Goal: Task Accomplishment & Management: Use online tool/utility

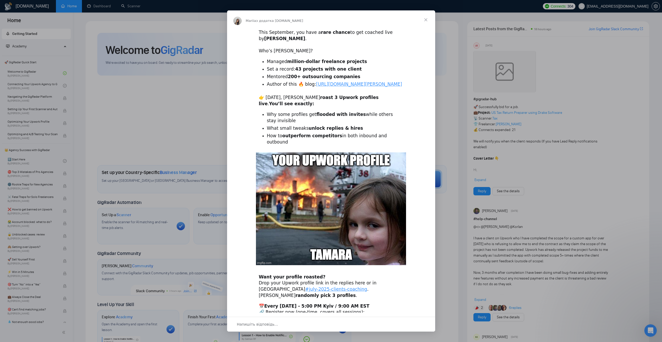
click at [428, 20] on span "Закрити" at bounding box center [426, 19] width 19 height 19
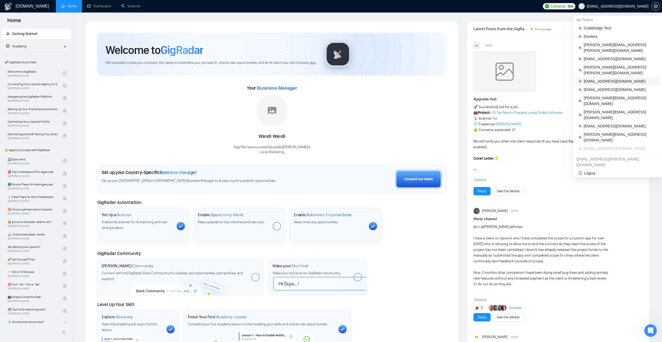
click at [495, 78] on span "[EMAIL_ADDRESS][DOMAIN_NAME]" at bounding box center [620, 81] width 73 height 6
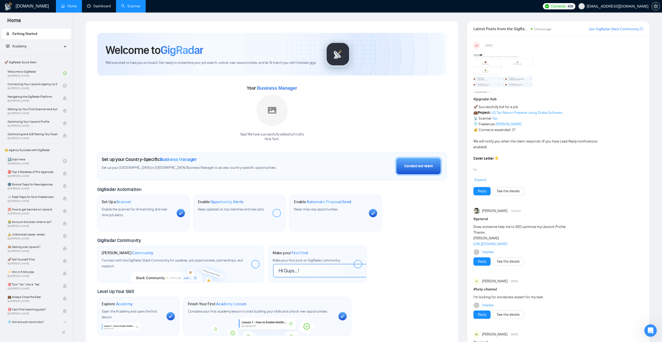
click at [127, 8] on link "Scanner" at bounding box center [130, 6] width 19 height 4
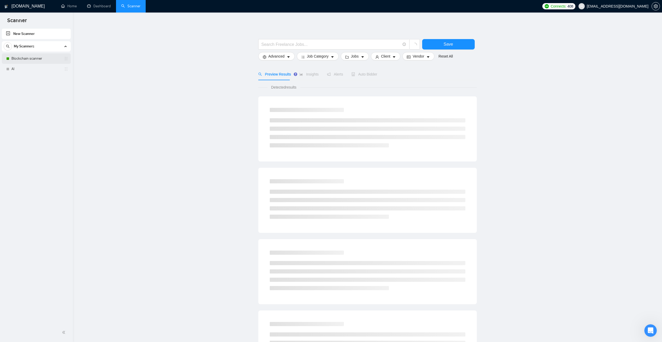
click at [18, 55] on link "Blockchain scanner" at bounding box center [35, 58] width 49 height 10
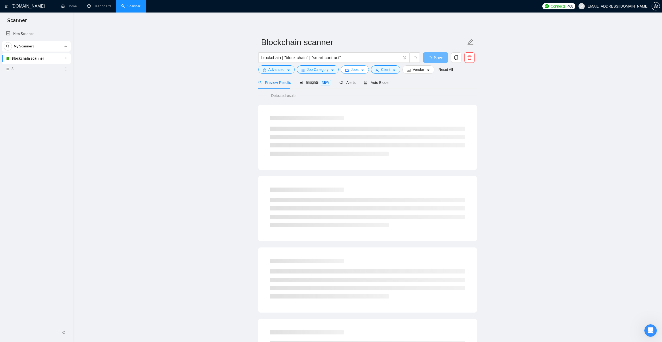
click at [359, 69] on button "Jobs" at bounding box center [355, 69] width 28 height 8
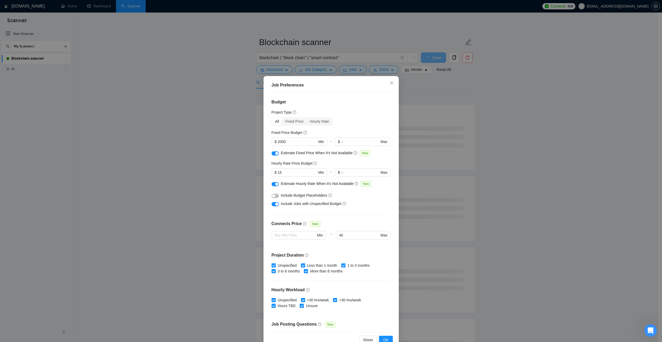
click at [228, 89] on div "Job Preferences Budget Project Type All Fixed Price Hourly Rate Fixed Price Bud…" at bounding box center [331, 171] width 662 height 342
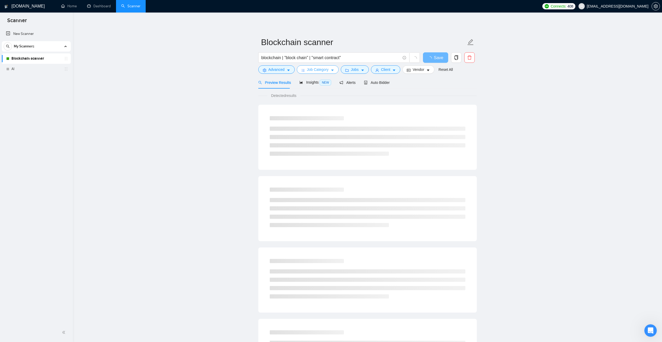
click at [328, 67] on button "Job Category" at bounding box center [318, 69] width 42 height 8
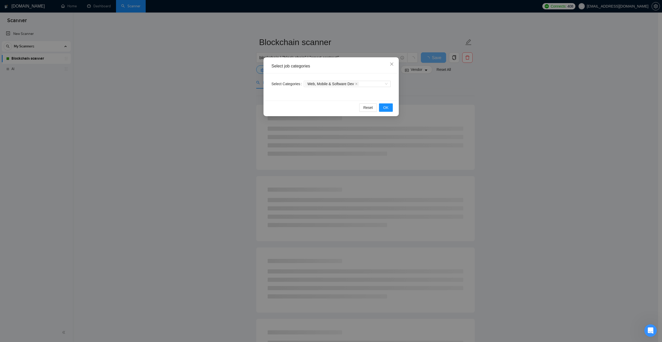
click at [221, 69] on div "Select job categories Select Categories Web, Mobile & Software Dev Reset OK" at bounding box center [331, 171] width 662 height 342
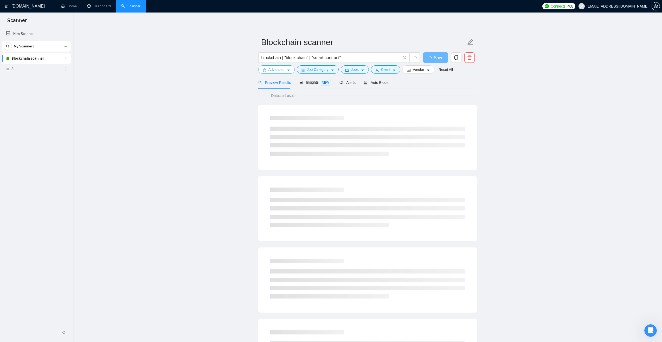
click at [276, 68] on span "Advanced" at bounding box center [277, 70] width 16 height 6
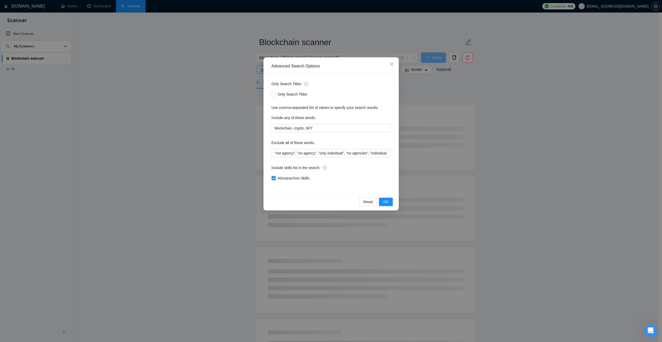
click at [487, 91] on div "Advanced Search Options Only Search Titles: Only Search Titles Use comma-separa…" at bounding box center [331, 171] width 662 height 342
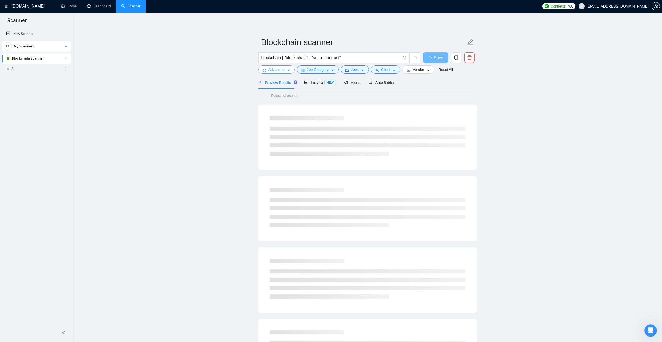
click at [286, 68] on button "Advanced" at bounding box center [276, 69] width 36 height 8
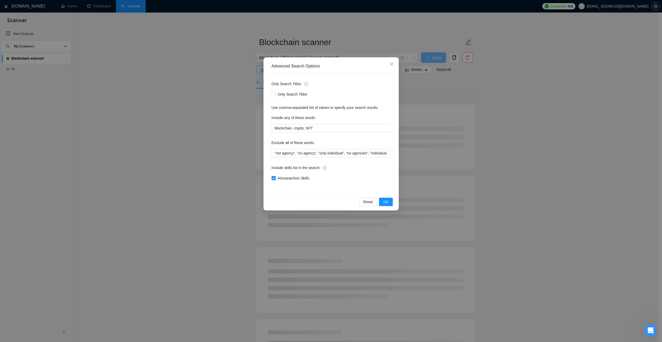
click at [214, 130] on div "Advanced Search Options Only Search Titles: Only Search Titles Use comma-separa…" at bounding box center [331, 171] width 662 height 342
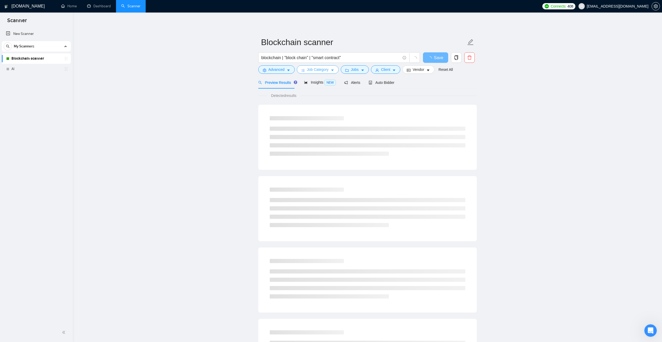
click at [324, 69] on span "Job Category" at bounding box center [318, 70] width 22 height 6
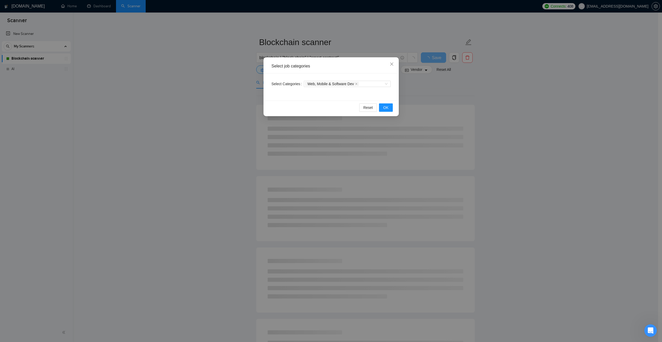
click at [455, 86] on div "Select job categories Select Categories Web, Mobile & Software Dev Reset OK" at bounding box center [331, 171] width 662 height 342
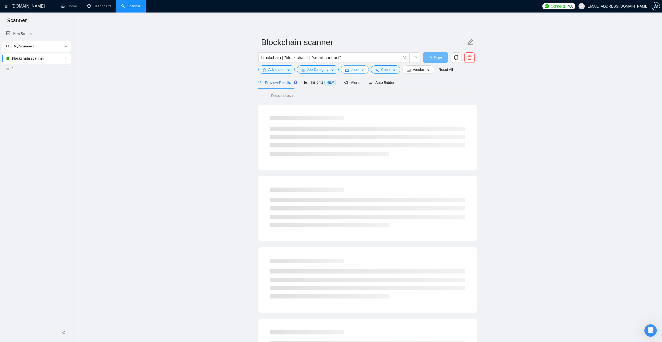
click at [357, 68] on span "Jobs" at bounding box center [355, 70] width 8 height 6
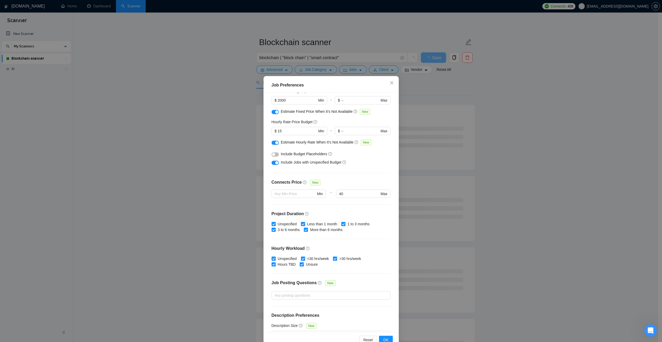
scroll to position [26, 0]
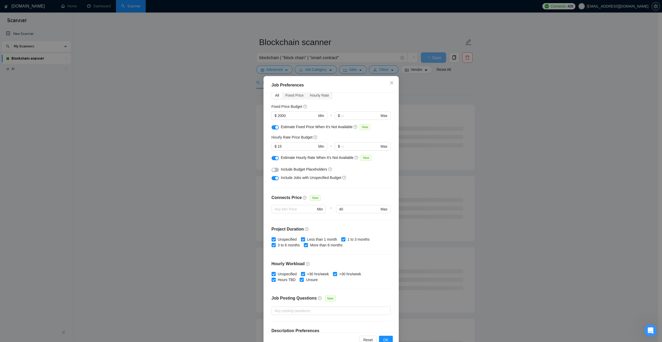
click at [441, 98] on div "Job Preferences Budget Project Type All Fixed Price Hourly Rate Fixed Price Bud…" at bounding box center [331, 171] width 662 height 342
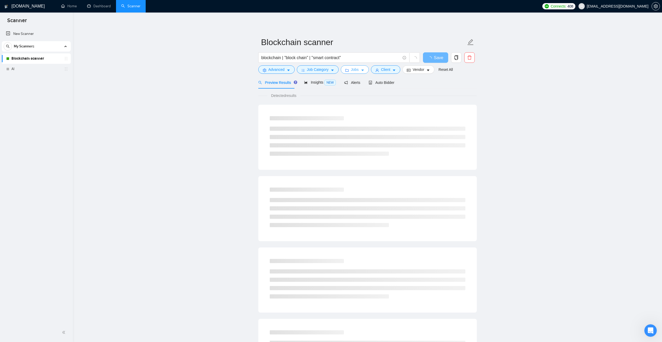
click at [361, 71] on icon "caret-down" at bounding box center [363, 70] width 4 height 4
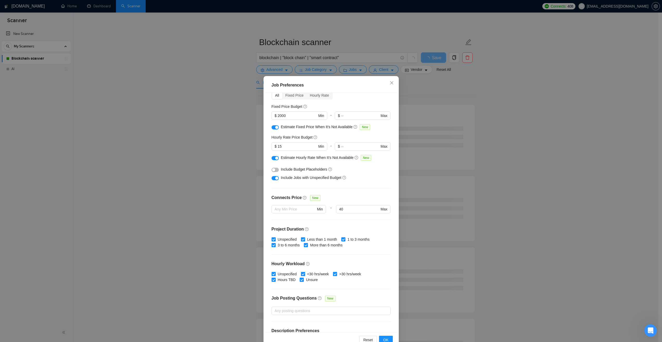
click at [421, 86] on div "Job Preferences Budget Project Type All Fixed Price Hourly Rate Fixed Price Bud…" at bounding box center [331, 171] width 662 height 342
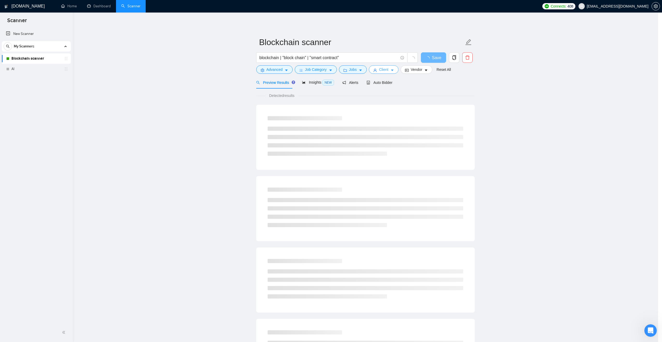
click at [383, 67] on span "Client" at bounding box center [383, 70] width 9 height 6
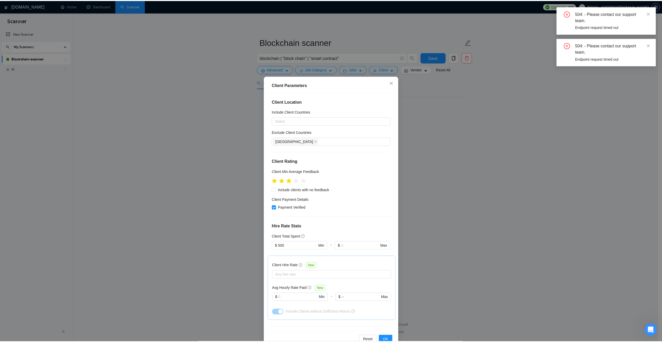
scroll to position [0, 0]
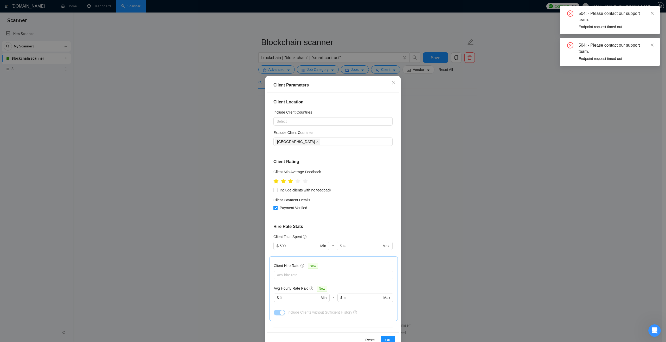
click at [465, 104] on div "Client Parameters Client Location Include Client Countries Select Exclude Clien…" at bounding box center [333, 171] width 666 height 342
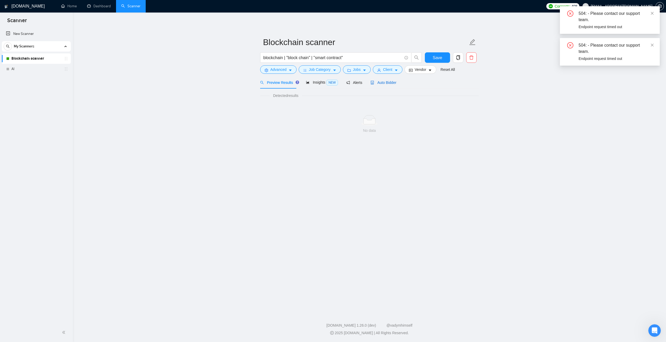
click at [388, 84] on span "Auto Bidder" at bounding box center [384, 82] width 26 height 4
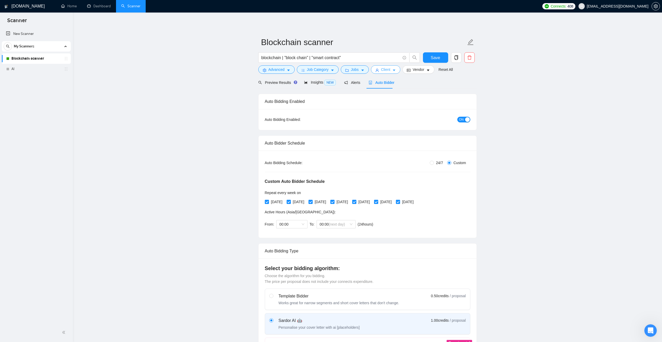
click at [383, 70] on span "Client" at bounding box center [385, 70] width 9 height 6
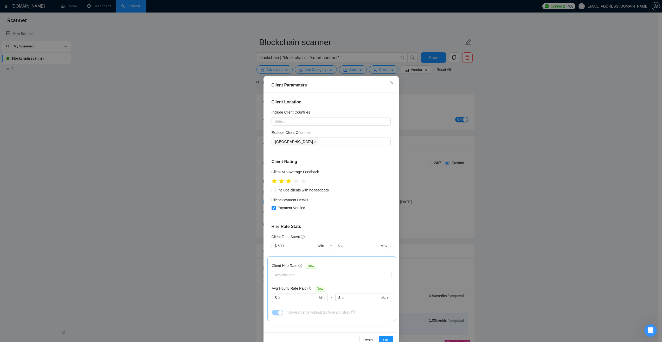
click at [495, 153] on div "Client Parameters Client Location Include Client Countries Select Exclude Clien…" at bounding box center [331, 171] width 662 height 342
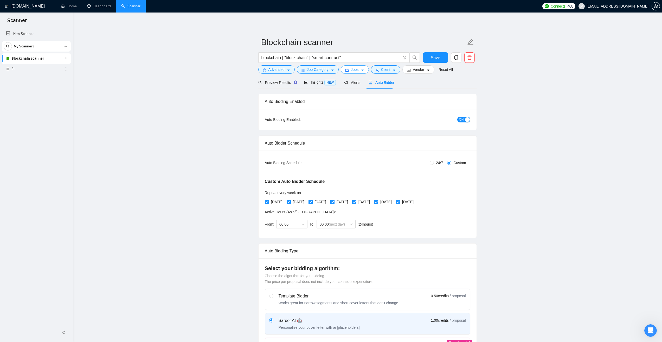
click at [353, 71] on span "Jobs" at bounding box center [355, 70] width 8 height 6
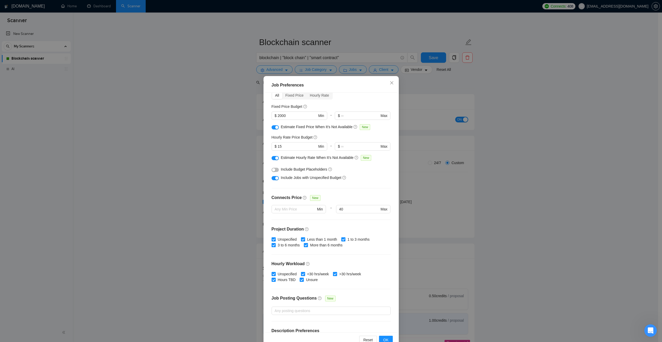
click at [304, 39] on div "Job Preferences Budget Project Type All Fixed Price Hourly Rate Fixed Price Bud…" at bounding box center [331, 171] width 662 height 342
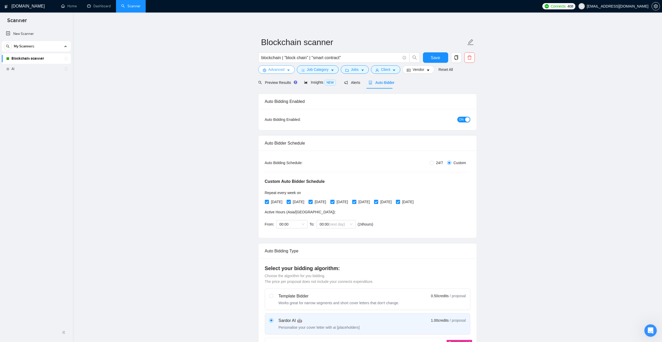
click at [283, 66] on button "Advanced" at bounding box center [276, 69] width 36 height 8
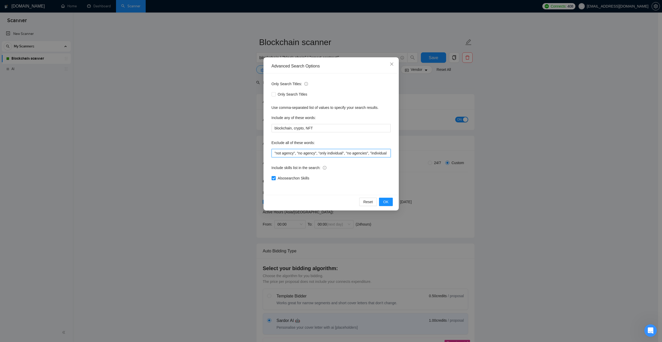
click at [310, 152] on input ""not agency", "no agency", "only individual", "no agencies", "individual only",…" at bounding box center [331, 153] width 119 height 8
click at [351, 136] on div "Only Search Titles: Only Search Titles Use comma-separated list of values to sp…" at bounding box center [331, 133] width 132 height 121
click at [395, 65] on span "Close" at bounding box center [392, 64] width 14 height 14
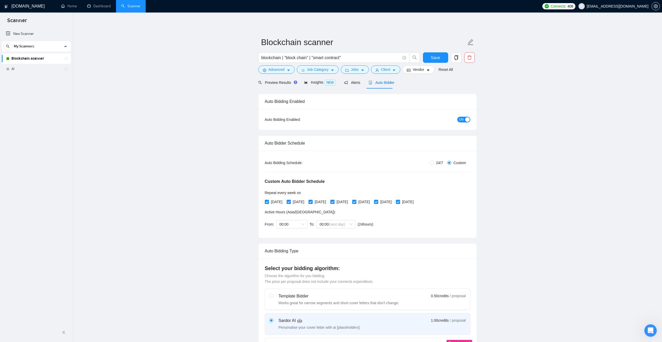
click at [452, 79] on div "Preview Results Insights NEW Alerts Auto Bidder" at bounding box center [367, 82] width 219 height 12
click at [325, 70] on span "Job Category" at bounding box center [318, 70] width 22 height 6
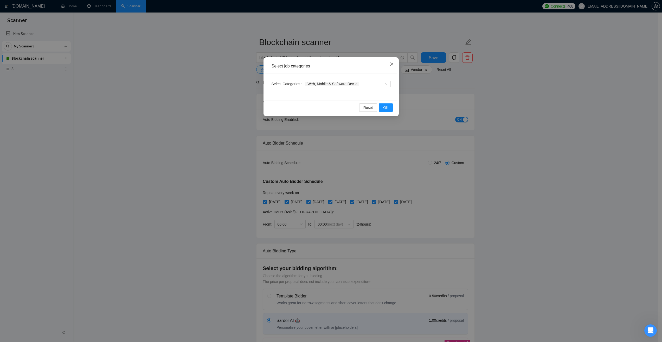
click at [394, 67] on span "Close" at bounding box center [392, 64] width 14 height 14
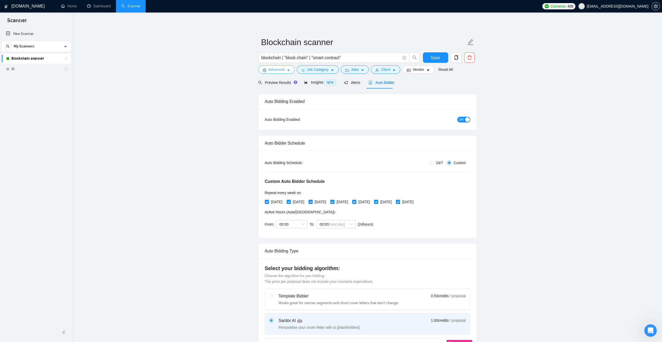
click at [285, 71] on button "Advanced" at bounding box center [276, 69] width 36 height 8
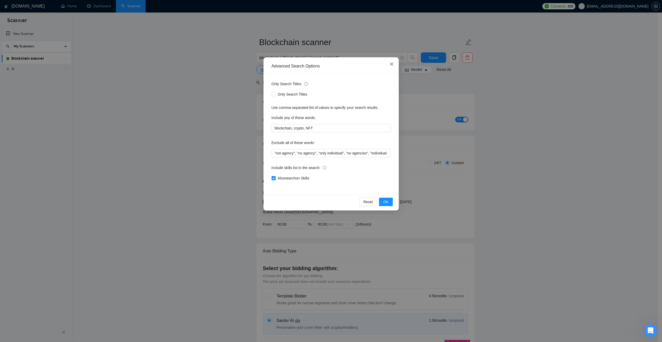
click at [391, 62] on span "Close" at bounding box center [392, 64] width 14 height 14
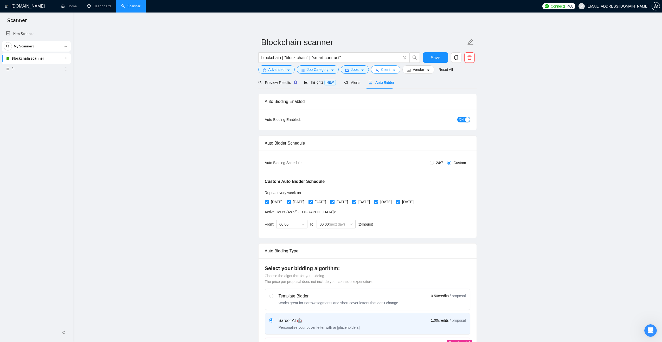
click at [384, 67] on span "Client" at bounding box center [385, 70] width 9 height 6
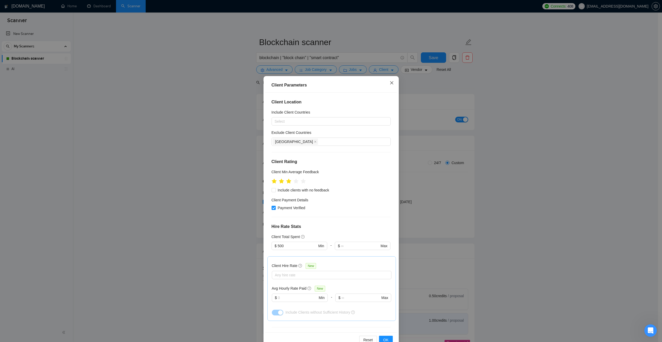
click at [390, 81] on icon "close" at bounding box center [392, 83] width 4 height 4
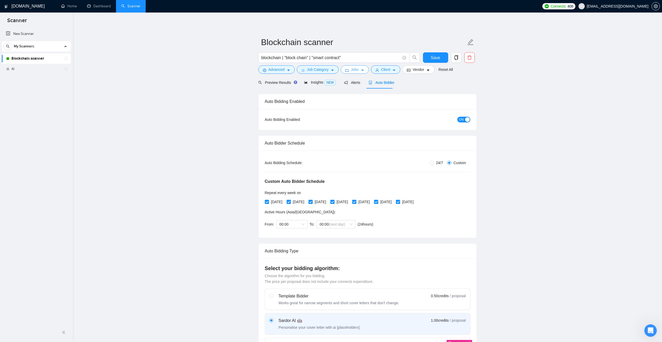
click at [362, 69] on icon "caret-down" at bounding box center [363, 70] width 4 height 4
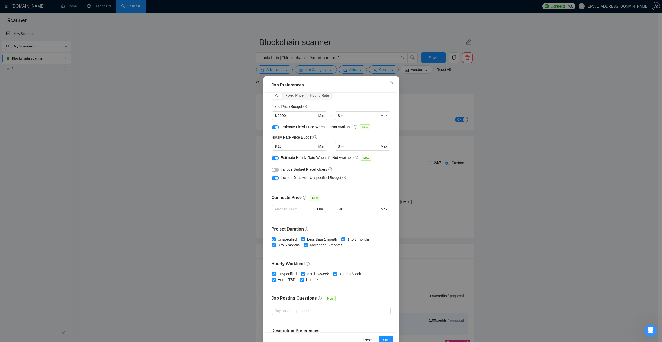
click at [495, 107] on div "Job Preferences Budget Project Type All Fixed Price Hourly Rate Fixed Price Bud…" at bounding box center [331, 171] width 662 height 342
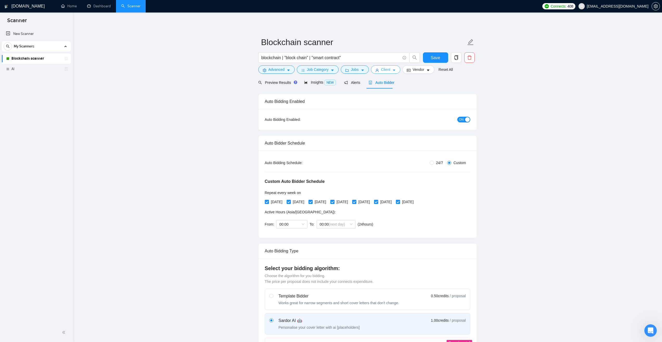
click at [393, 68] on icon "caret-down" at bounding box center [394, 70] width 4 height 4
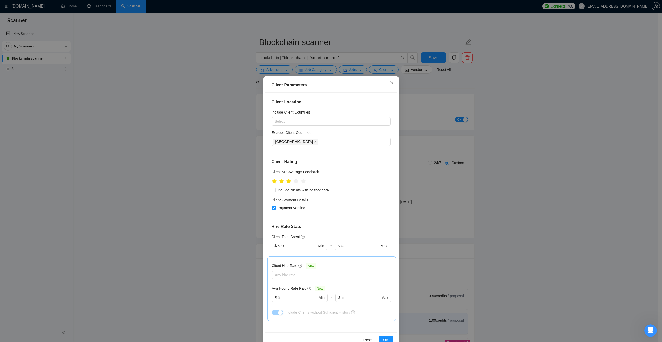
click at [495, 159] on div "Client Parameters Client Location Include Client Countries Select Exclude Clien…" at bounding box center [331, 171] width 662 height 342
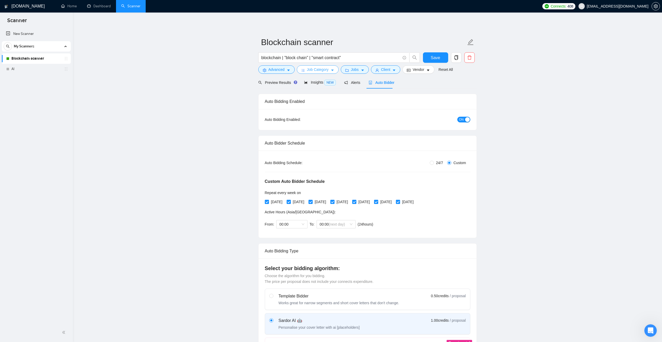
click at [317, 72] on span "Job Category" at bounding box center [318, 70] width 22 height 6
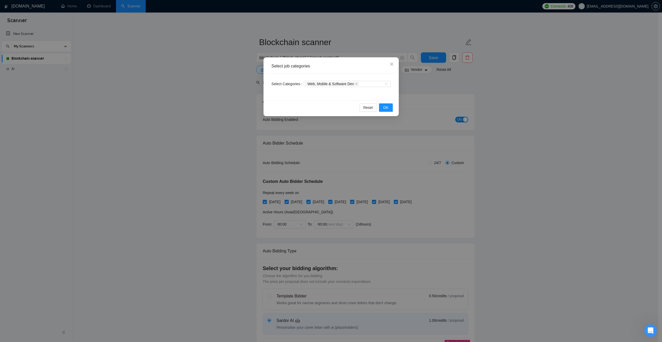
click at [490, 92] on div "Select job categories Select Categories Web, Mobile & Software Dev Reset OK" at bounding box center [331, 171] width 662 height 342
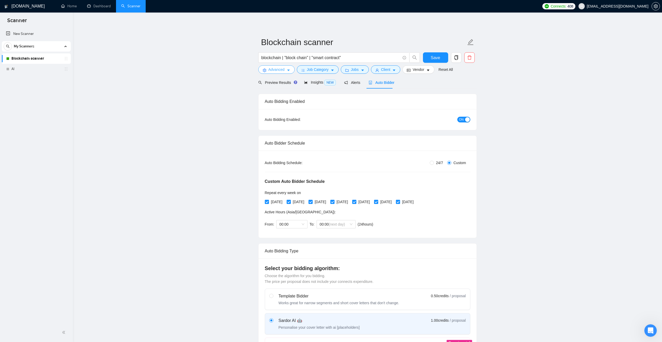
click at [277, 67] on span "Advanced" at bounding box center [277, 70] width 16 height 6
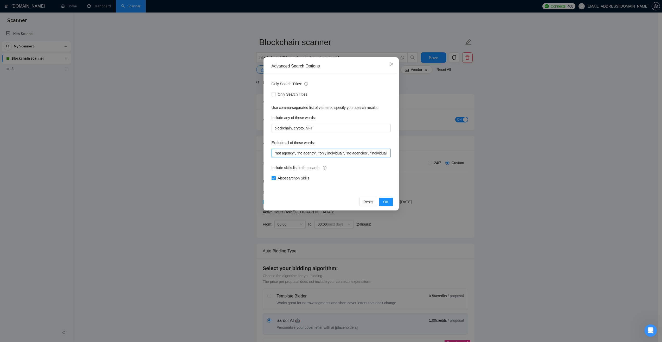
click at [326, 153] on input ""not agency", "no agency", "only individual", "no agencies", "individual only",…" at bounding box center [331, 153] width 119 height 8
click at [371, 201] on span "Reset" at bounding box center [369, 202] width 10 height 6
checkbox input "false"
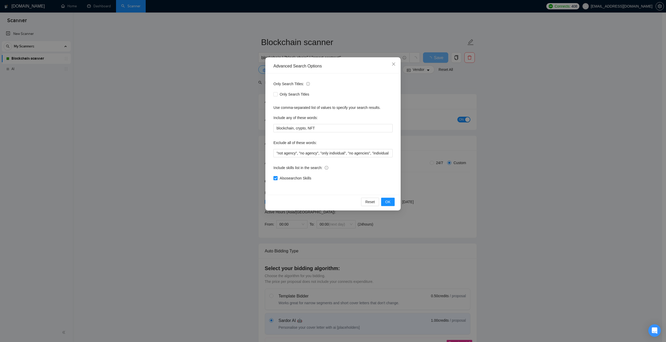
click at [205, 71] on div "Advanced Search Options Only Search Titles: Only Search Titles Use comma-separa…" at bounding box center [333, 171] width 666 height 342
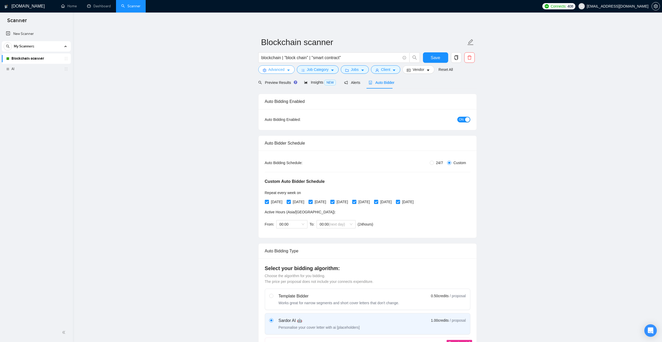
click at [280, 69] on span "Advanced" at bounding box center [277, 70] width 16 height 6
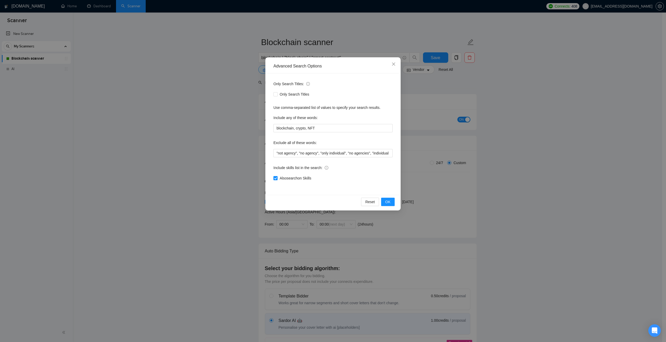
click at [226, 127] on div "Advanced Search Options Only Search Titles: Only Search Titles Use comma-separa…" at bounding box center [333, 171] width 666 height 342
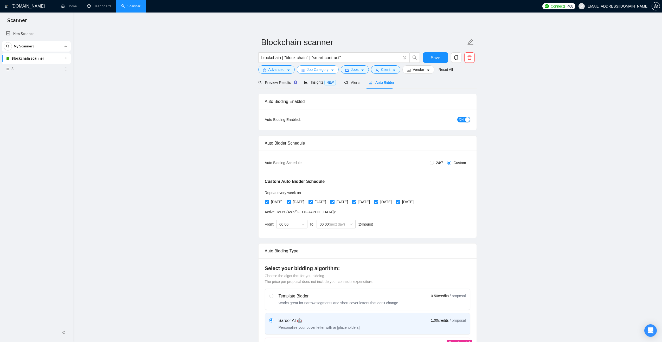
click at [329, 70] on button "Job Category" at bounding box center [318, 69] width 42 height 8
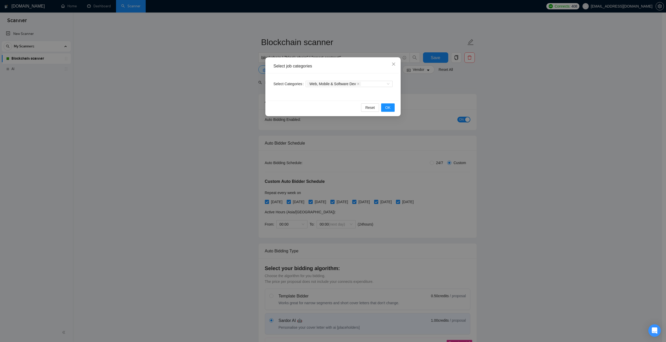
drag, startPoint x: 210, startPoint y: 100, endPoint x: 215, endPoint y: 99, distance: 4.9
click at [210, 100] on div "Select job categories Select Categories Web, Mobile & Software Dev Reset OK" at bounding box center [333, 171] width 666 height 342
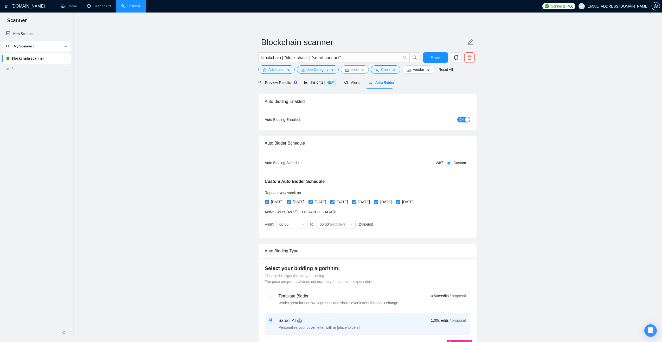
click at [350, 68] on button "Jobs" at bounding box center [355, 69] width 28 height 8
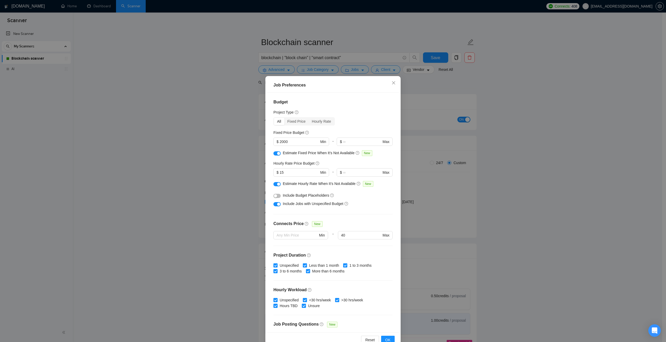
click at [227, 96] on div "Job Preferences Budget Project Type All Fixed Price Hourly Rate Fixed Price Bud…" at bounding box center [333, 171] width 666 height 342
